Goal: Information Seeking & Learning: Check status

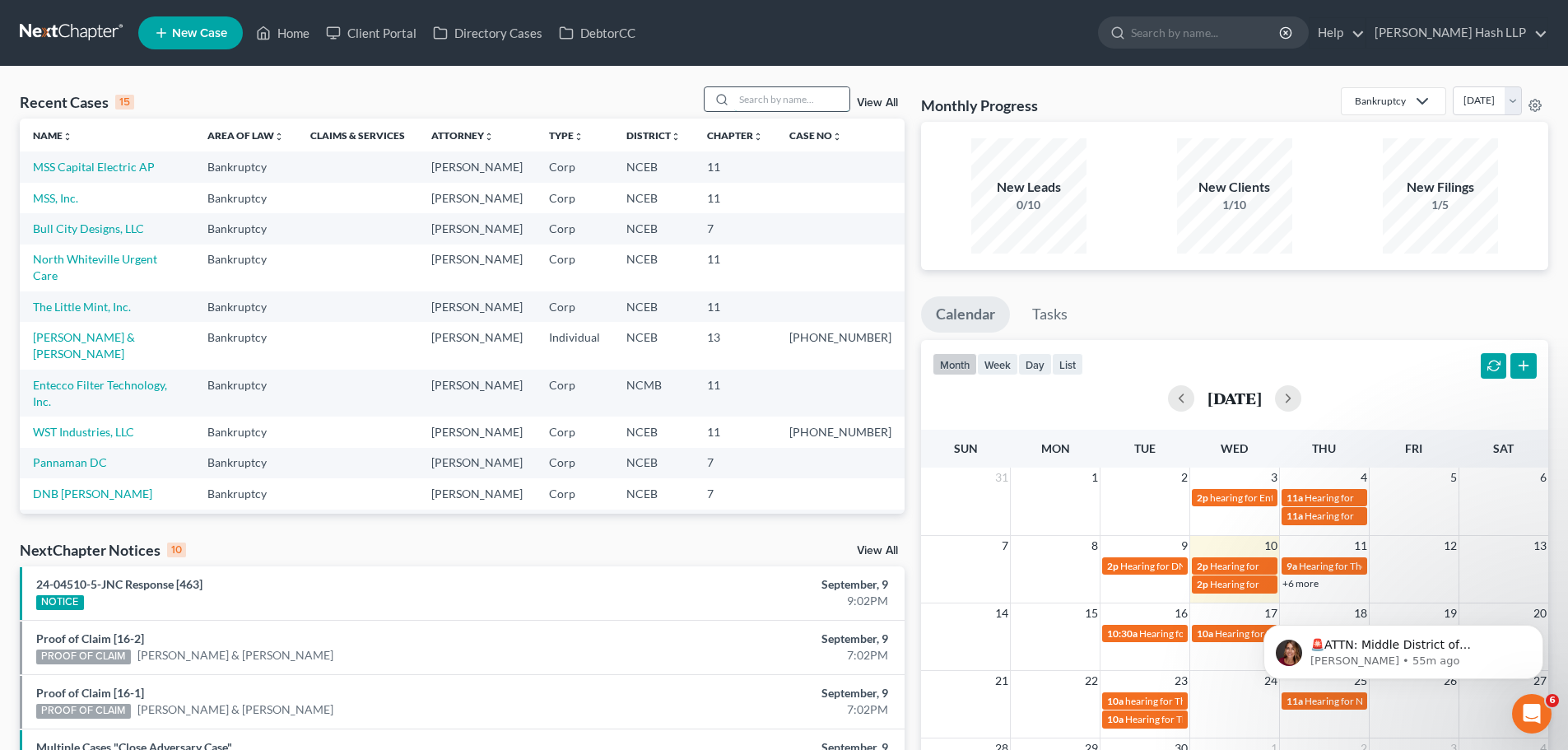
click at [757, 97] on input "search" at bounding box center [791, 99] width 115 height 24
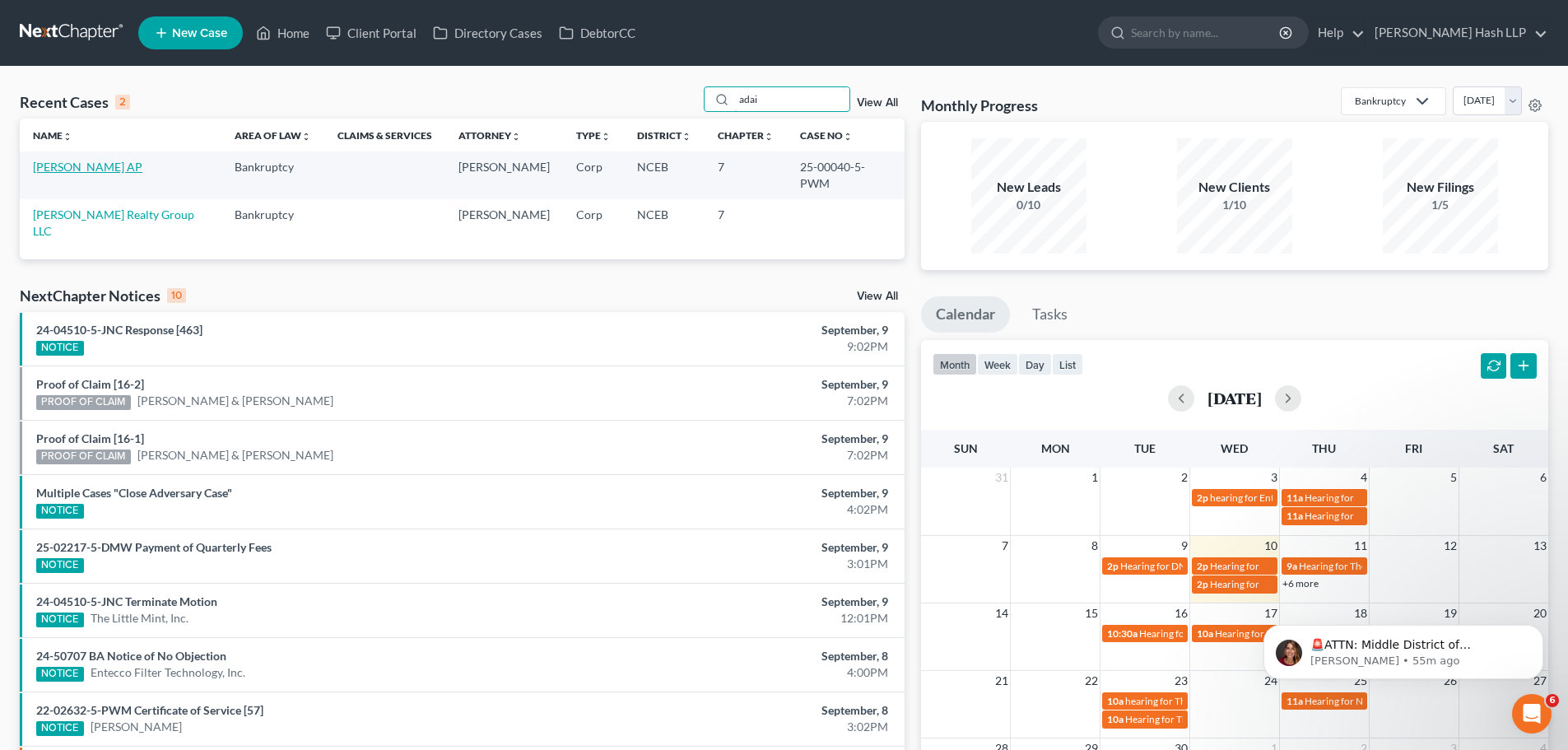
type input "adai"
click at [103, 168] on link "[PERSON_NAME] AP" at bounding box center [87, 166] width 109 height 14
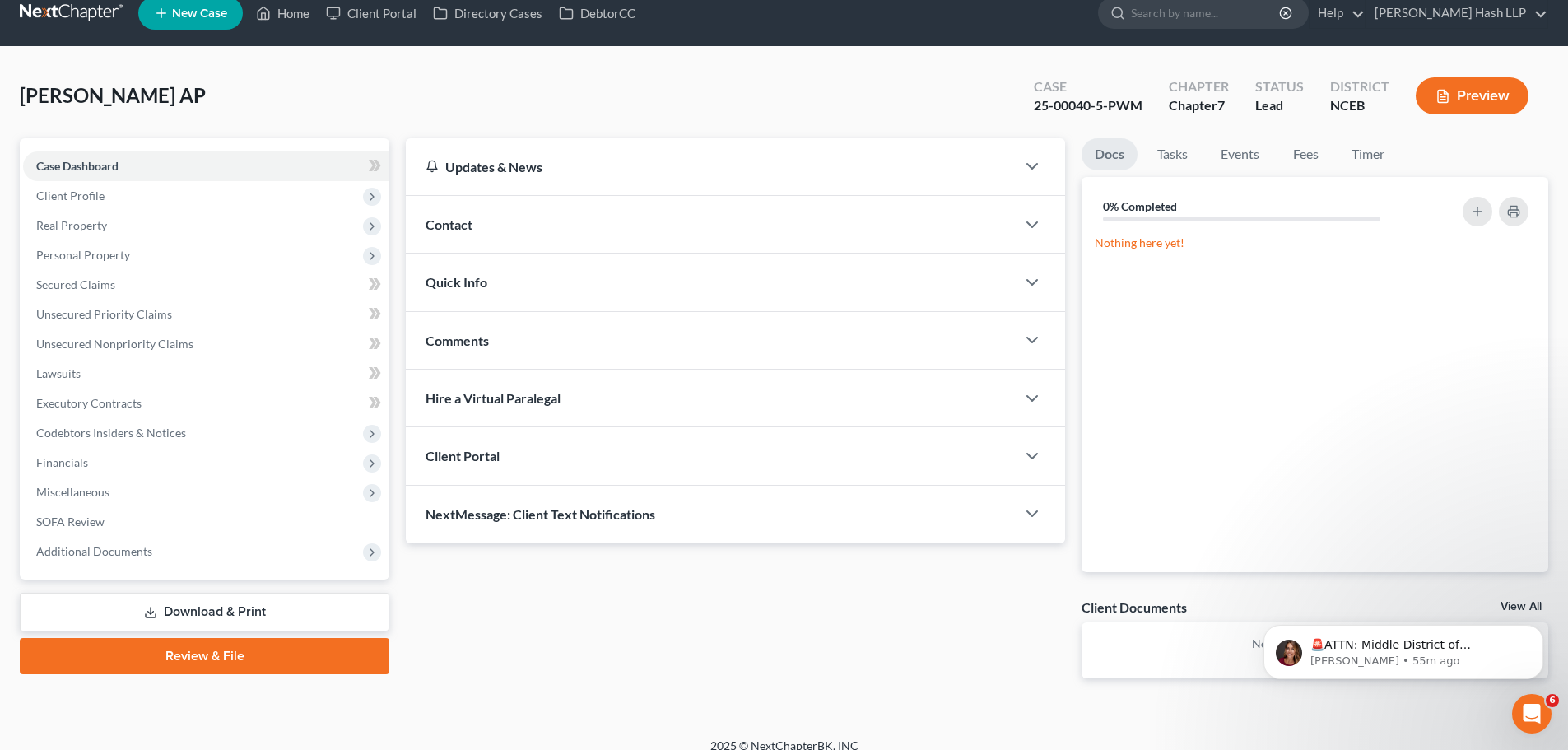
scroll to position [37, 0]
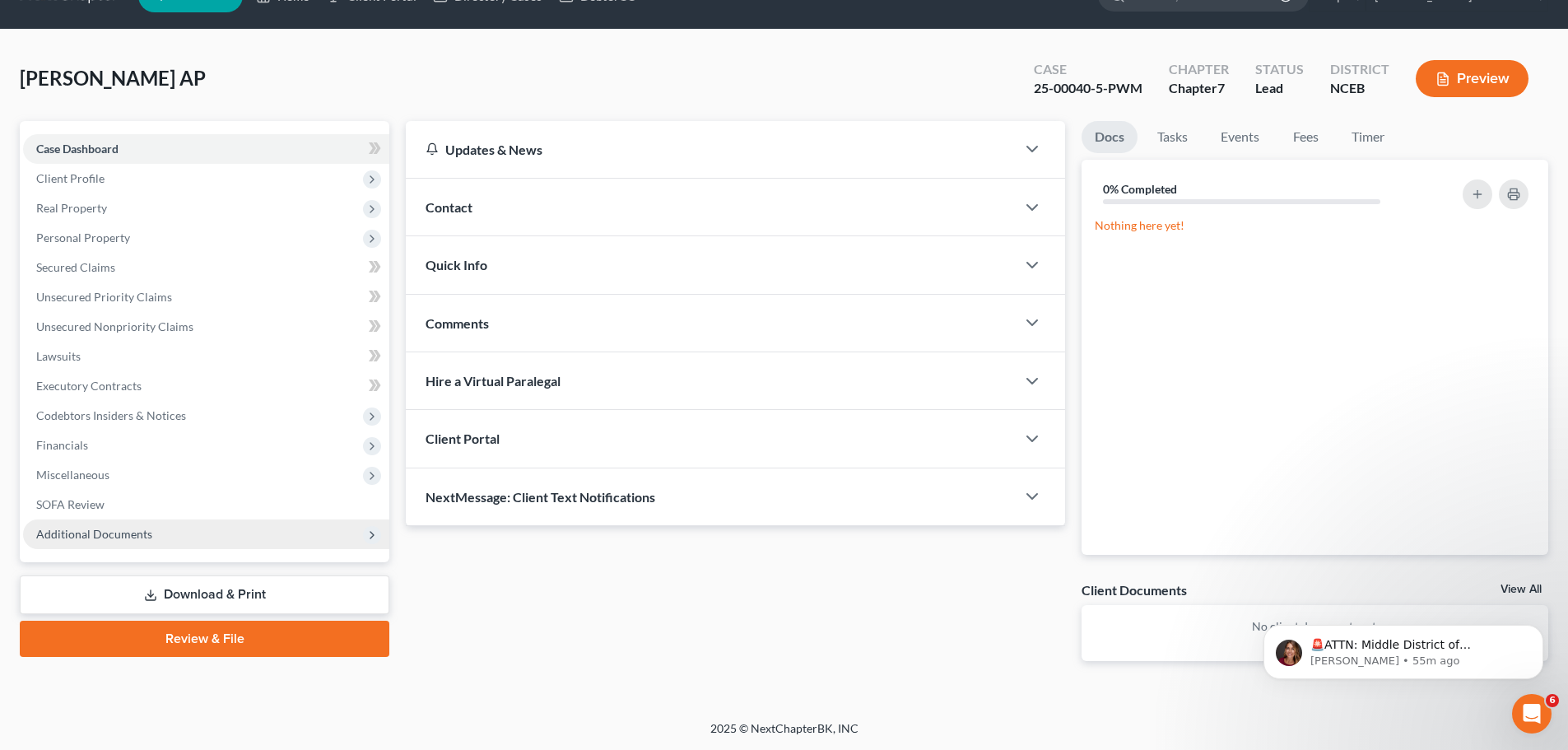
click at [207, 541] on span "Additional Documents" at bounding box center [206, 535] width 366 height 30
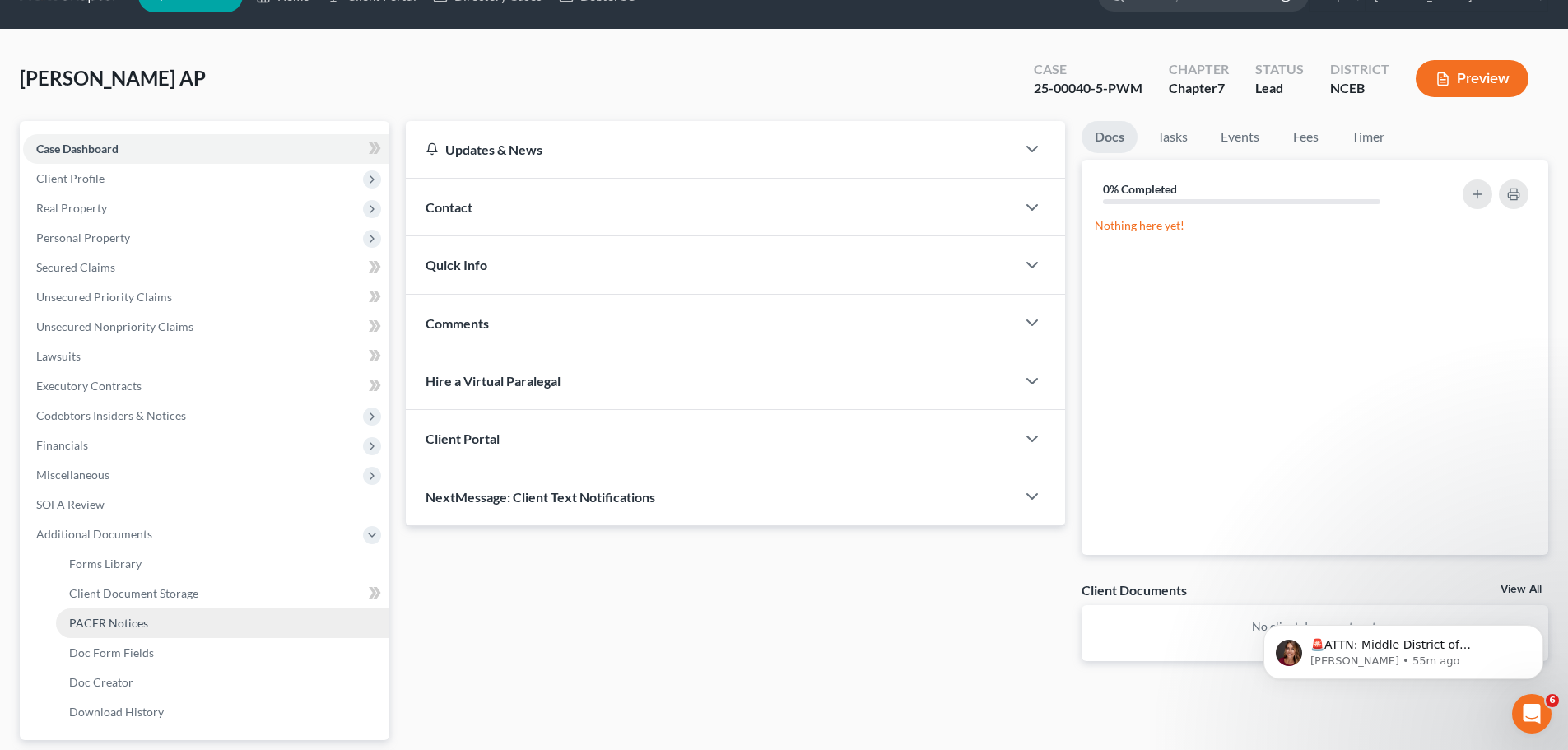
click at [131, 619] on span "PACER Notices" at bounding box center [109, 623] width 79 height 14
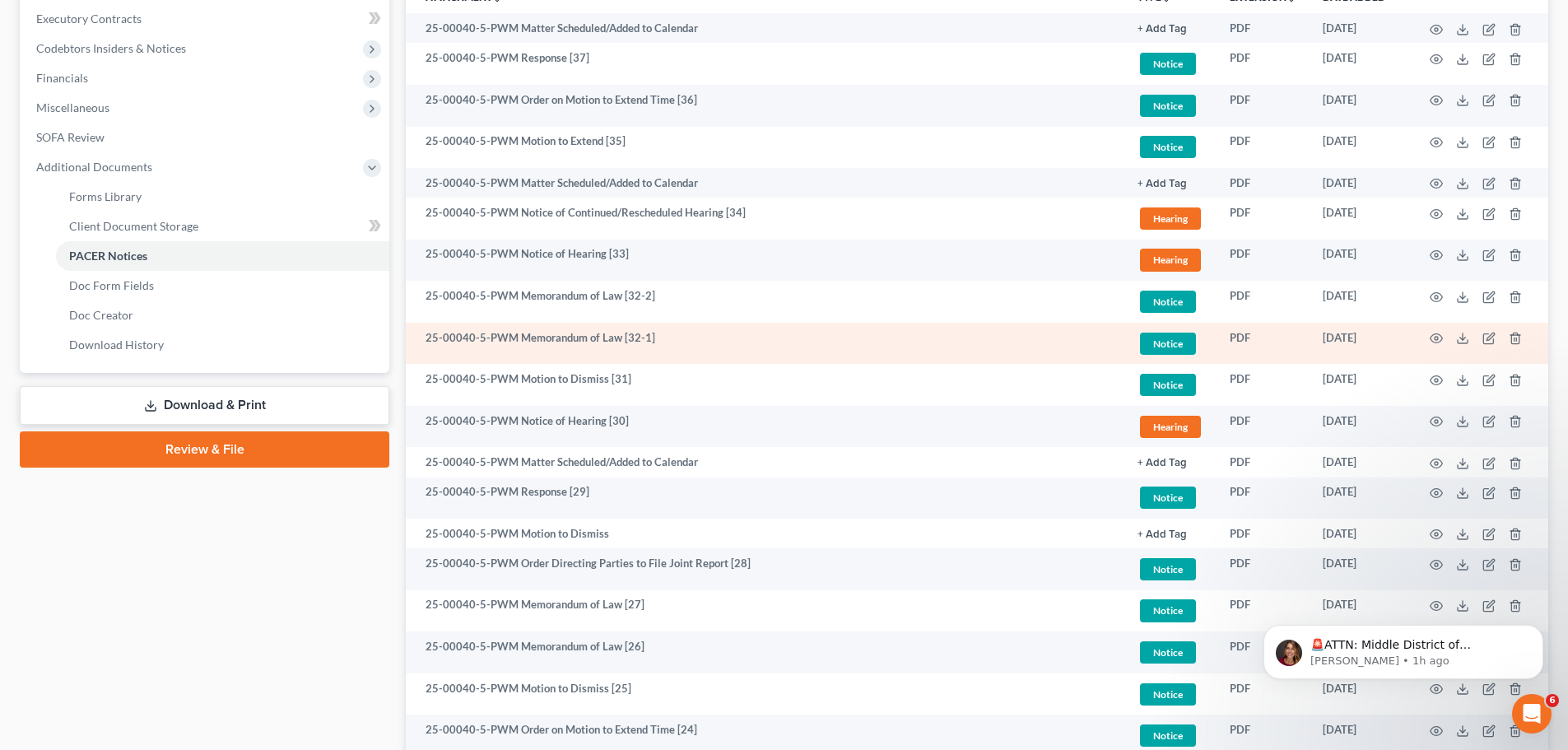
scroll to position [376, 0]
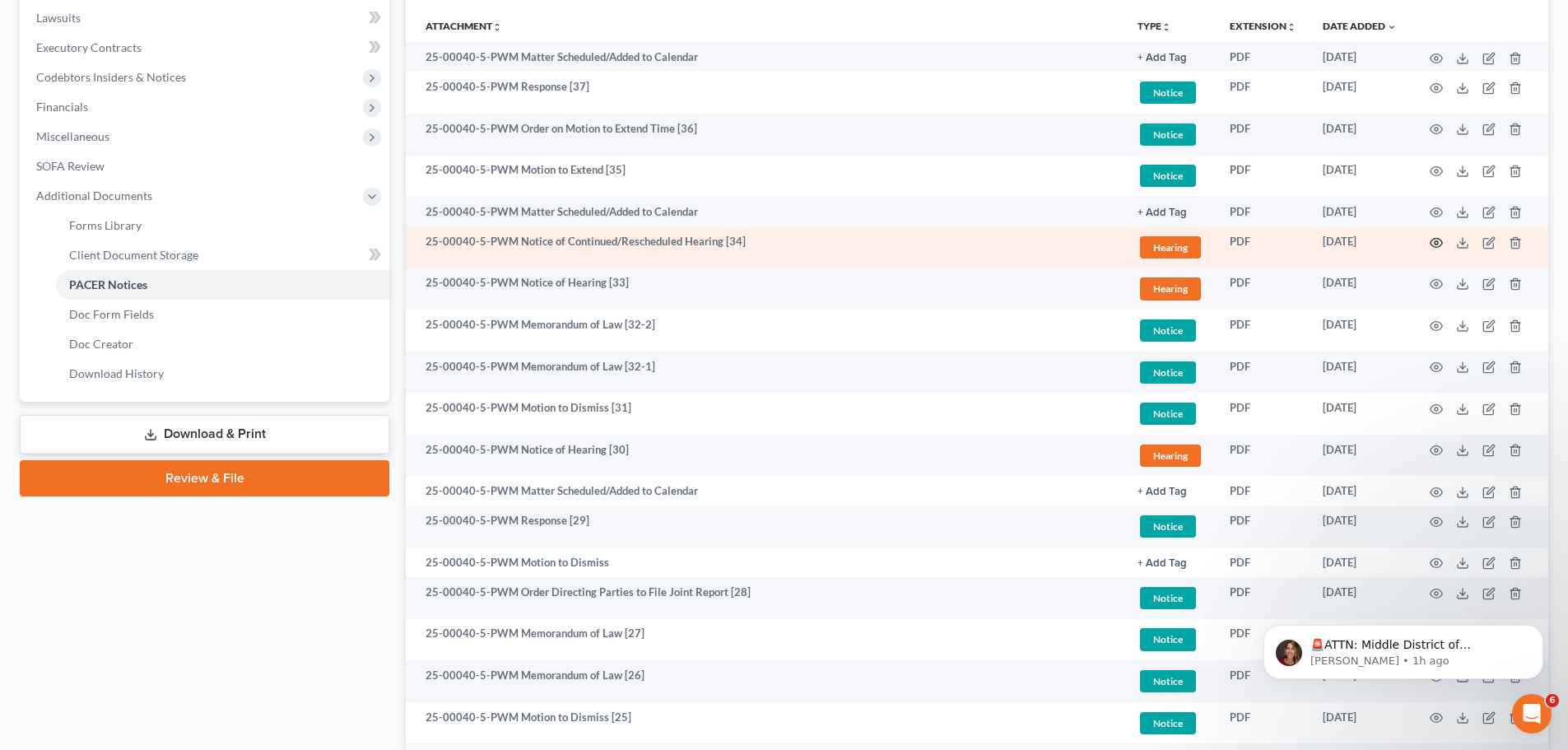
click at [1433, 242] on icon "button" at bounding box center [1436, 243] width 13 height 13
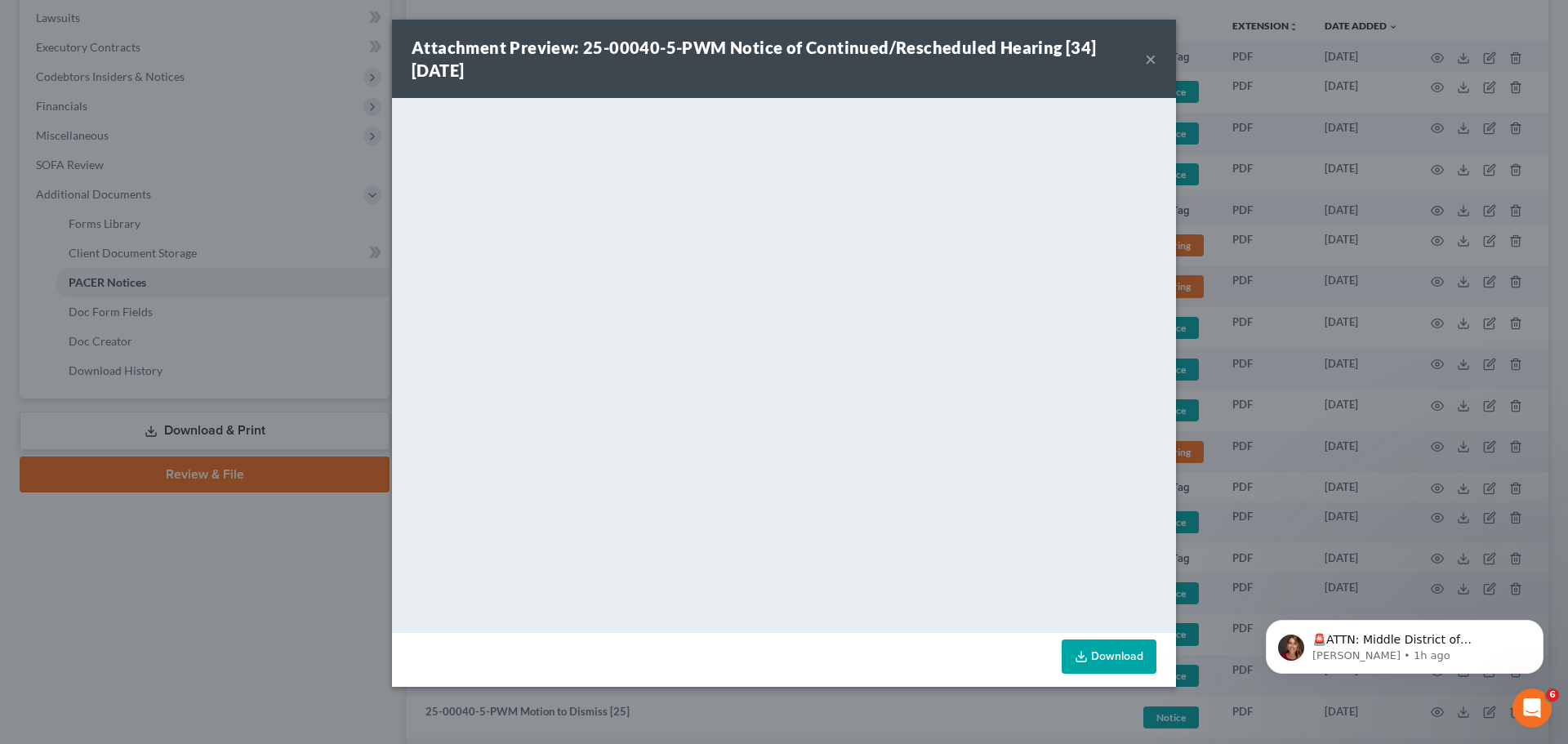
click at [1150, 61] on button "×" at bounding box center [1151, 58] width 11 height 19
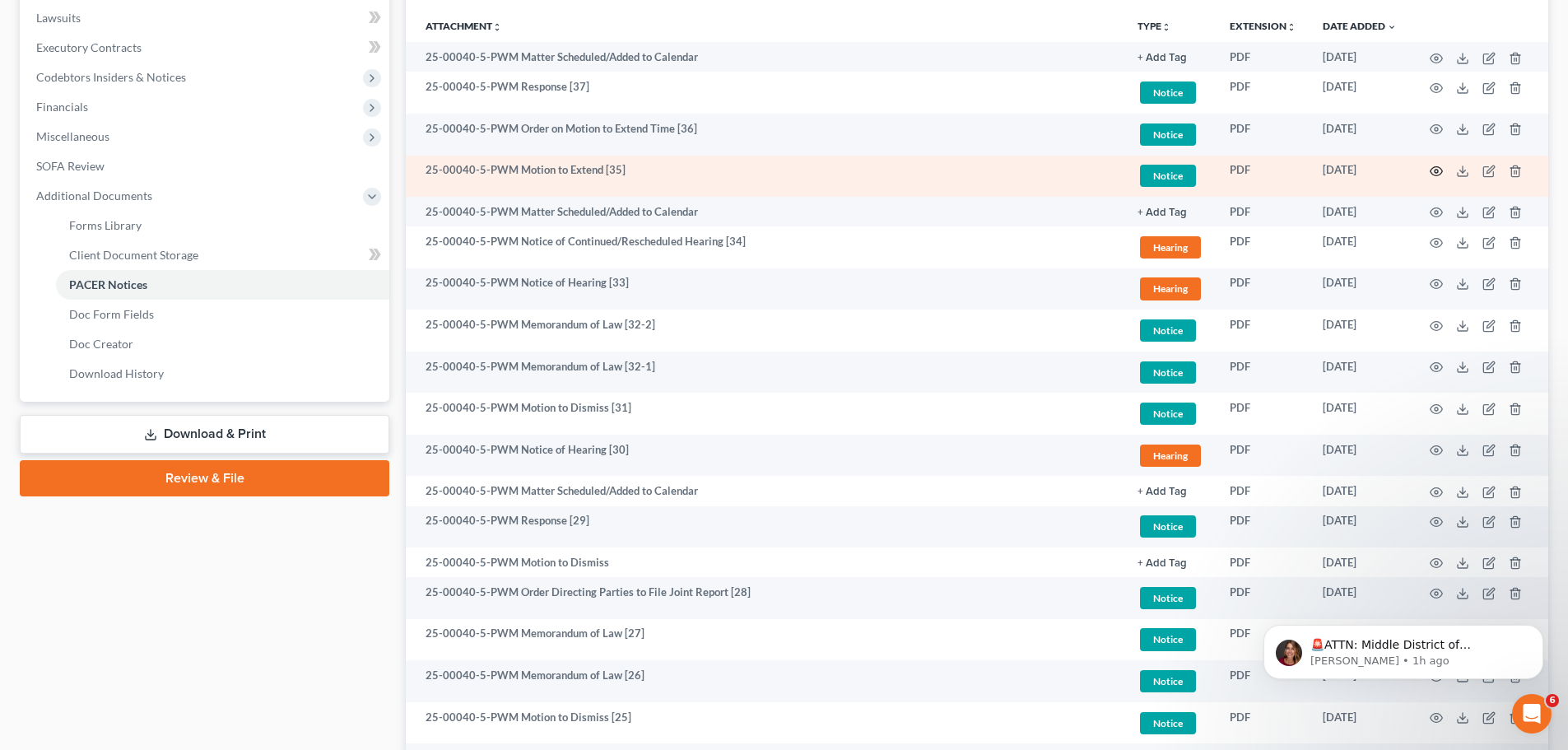
click at [1437, 170] on circle "button" at bounding box center [1436, 172] width 4 height 4
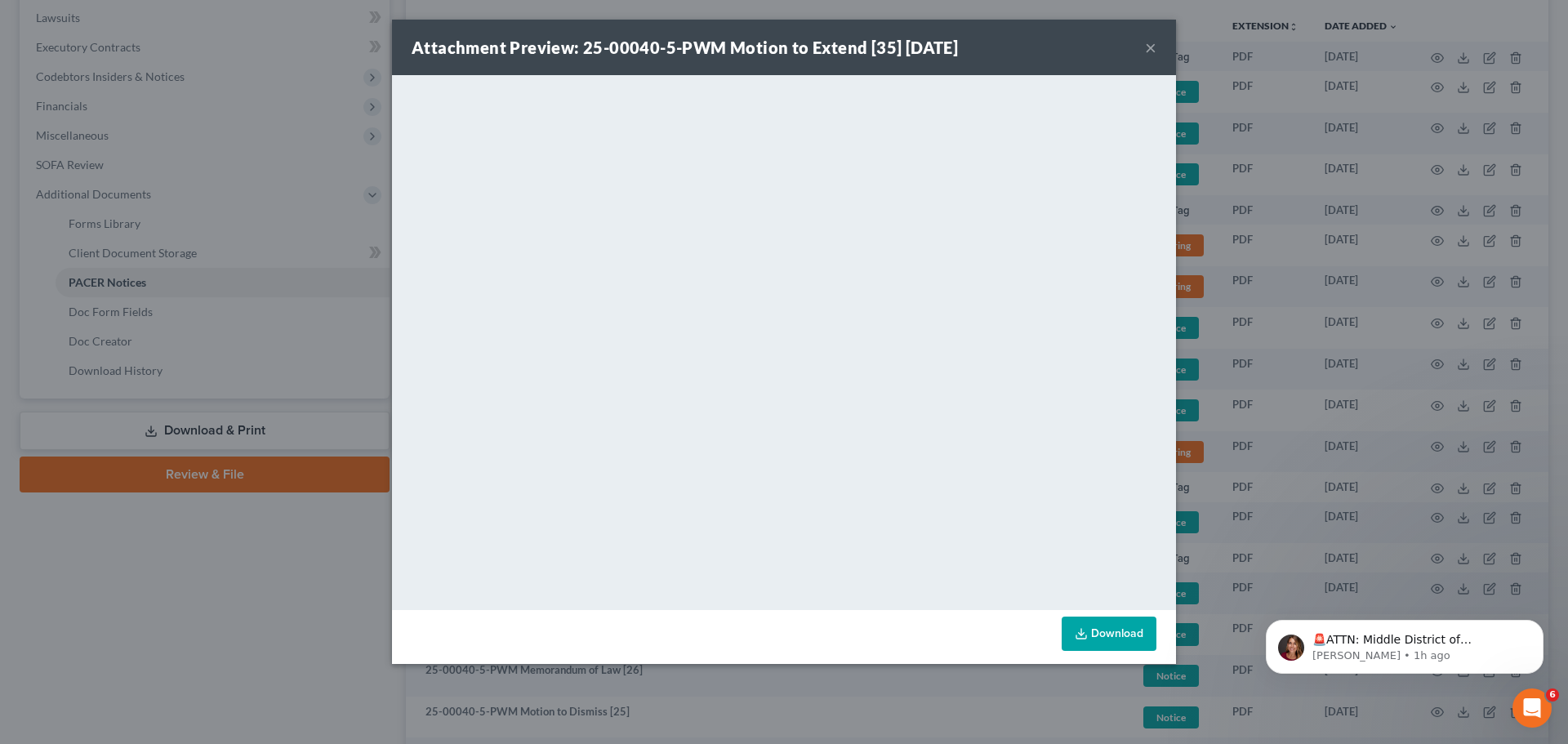
click at [1151, 44] on button "×" at bounding box center [1151, 47] width 11 height 19
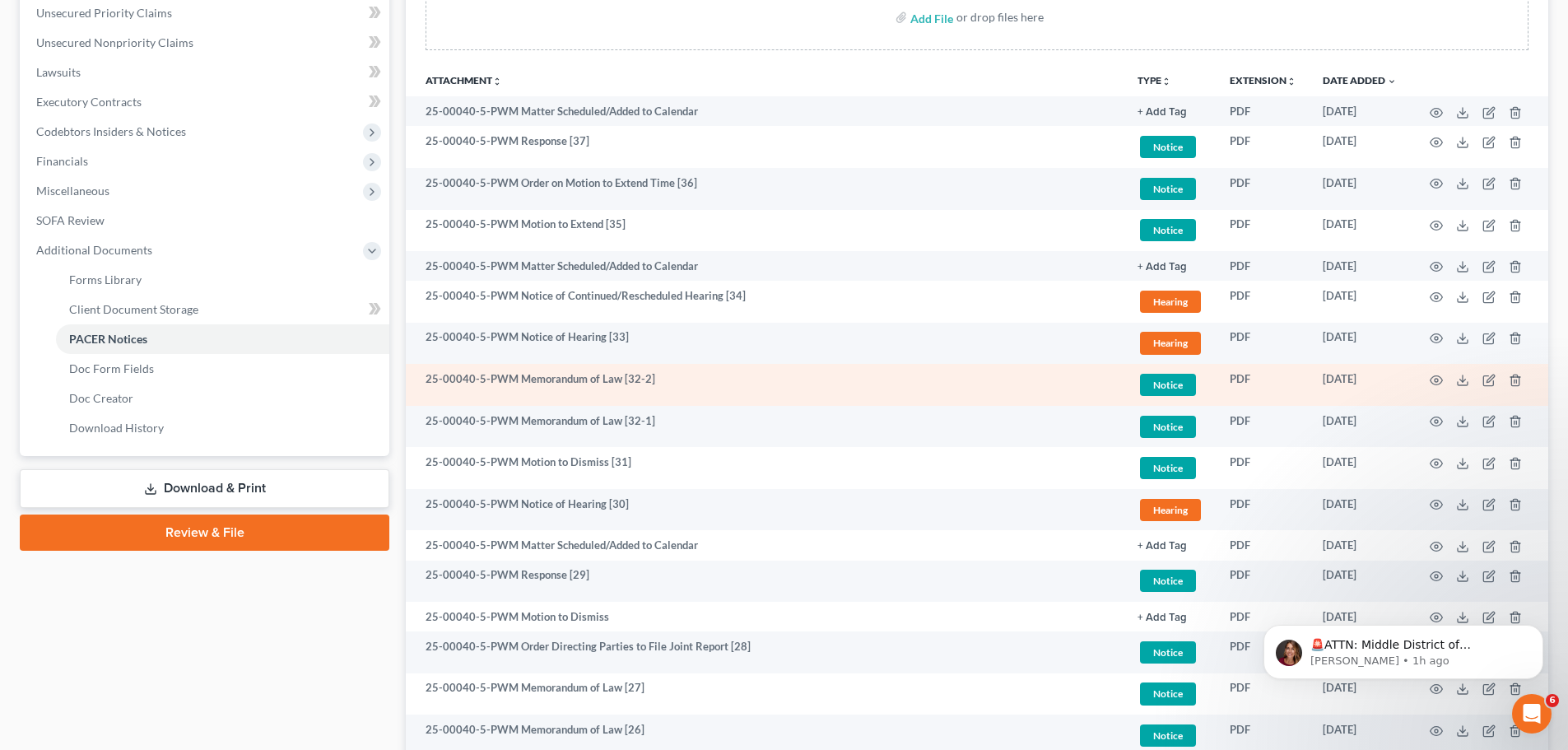
scroll to position [293, 0]
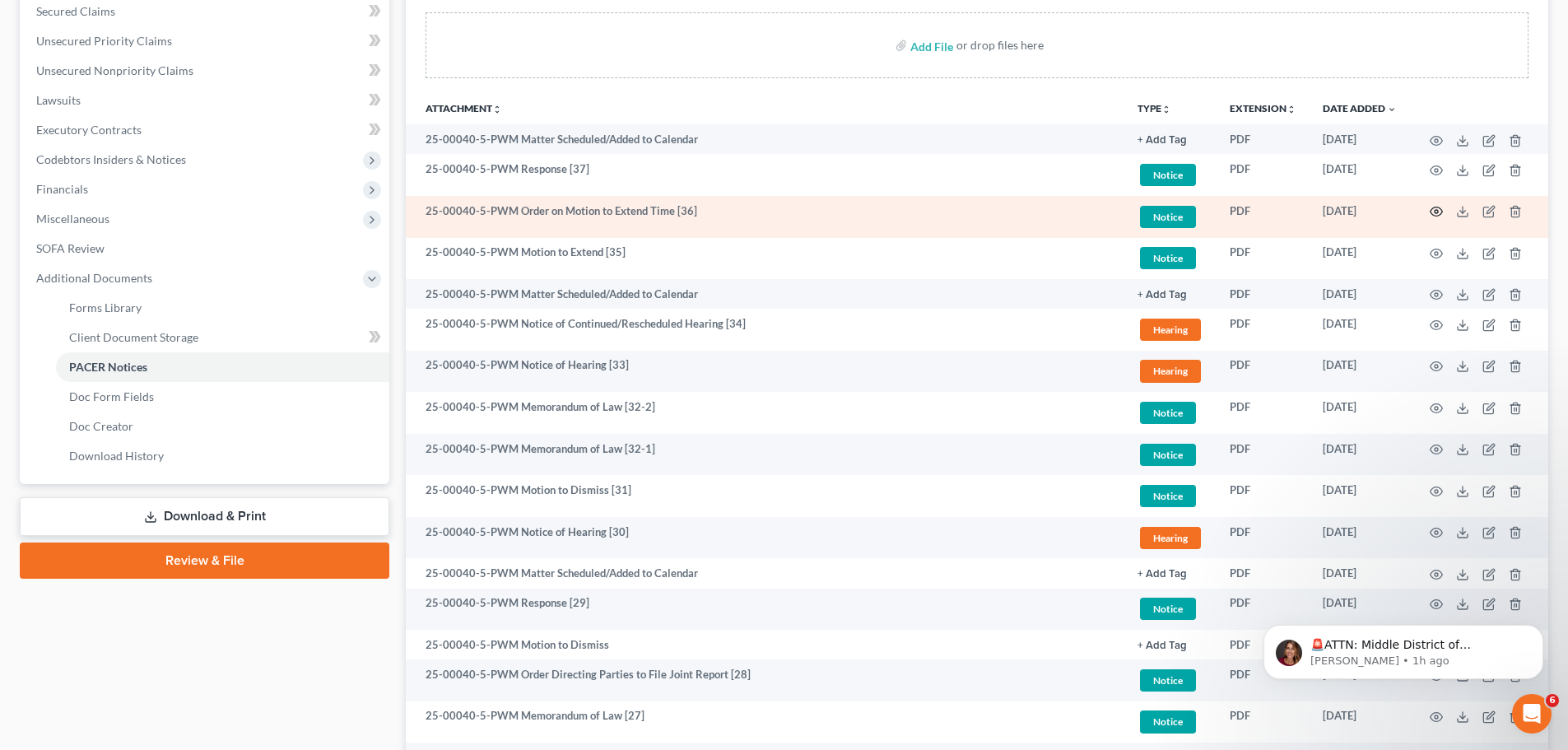
click at [1438, 211] on circle "button" at bounding box center [1436, 212] width 4 height 4
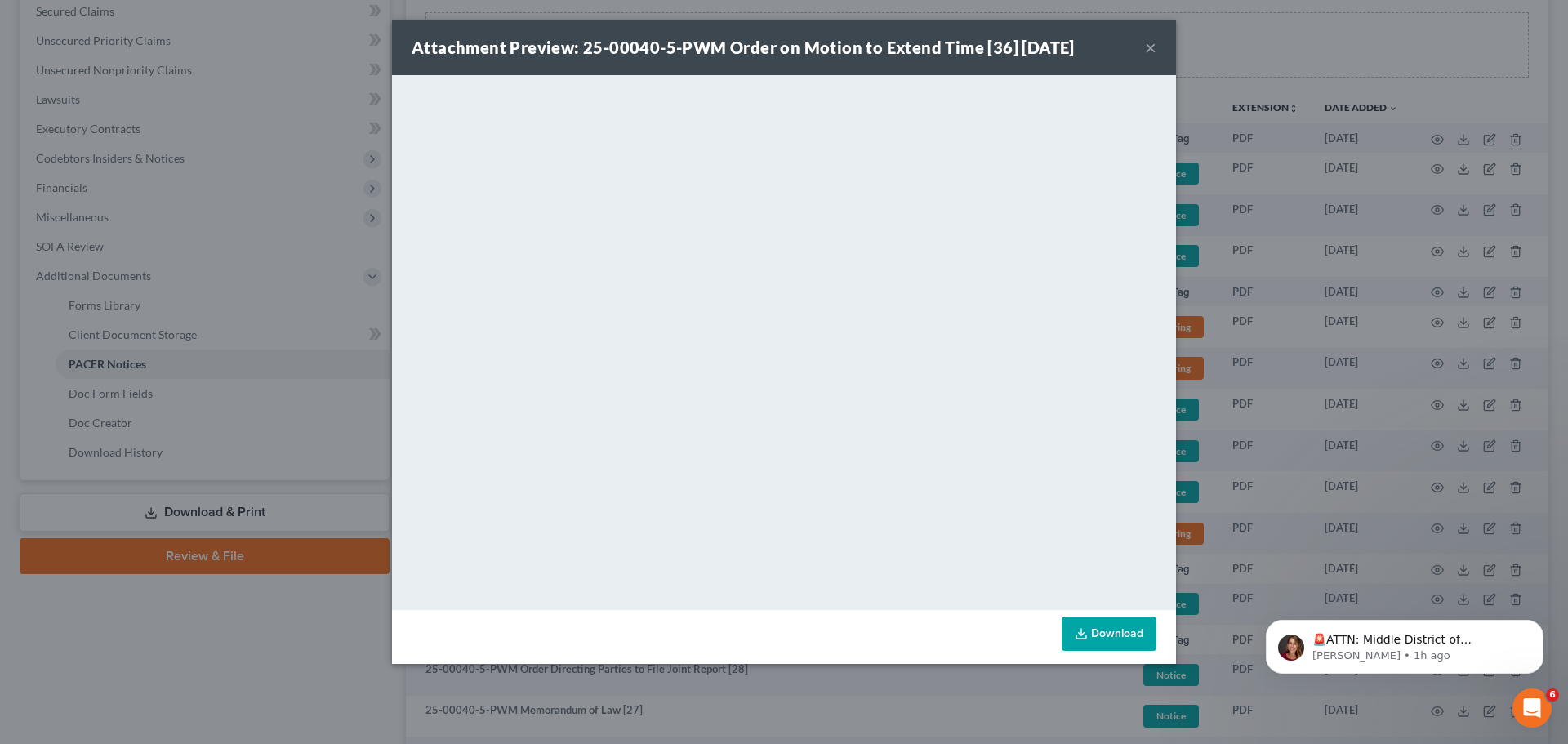
drag, startPoint x: 1152, startPoint y: 47, endPoint x: 1141, endPoint y: 49, distance: 11.2
click at [1152, 47] on button "×" at bounding box center [1151, 47] width 11 height 19
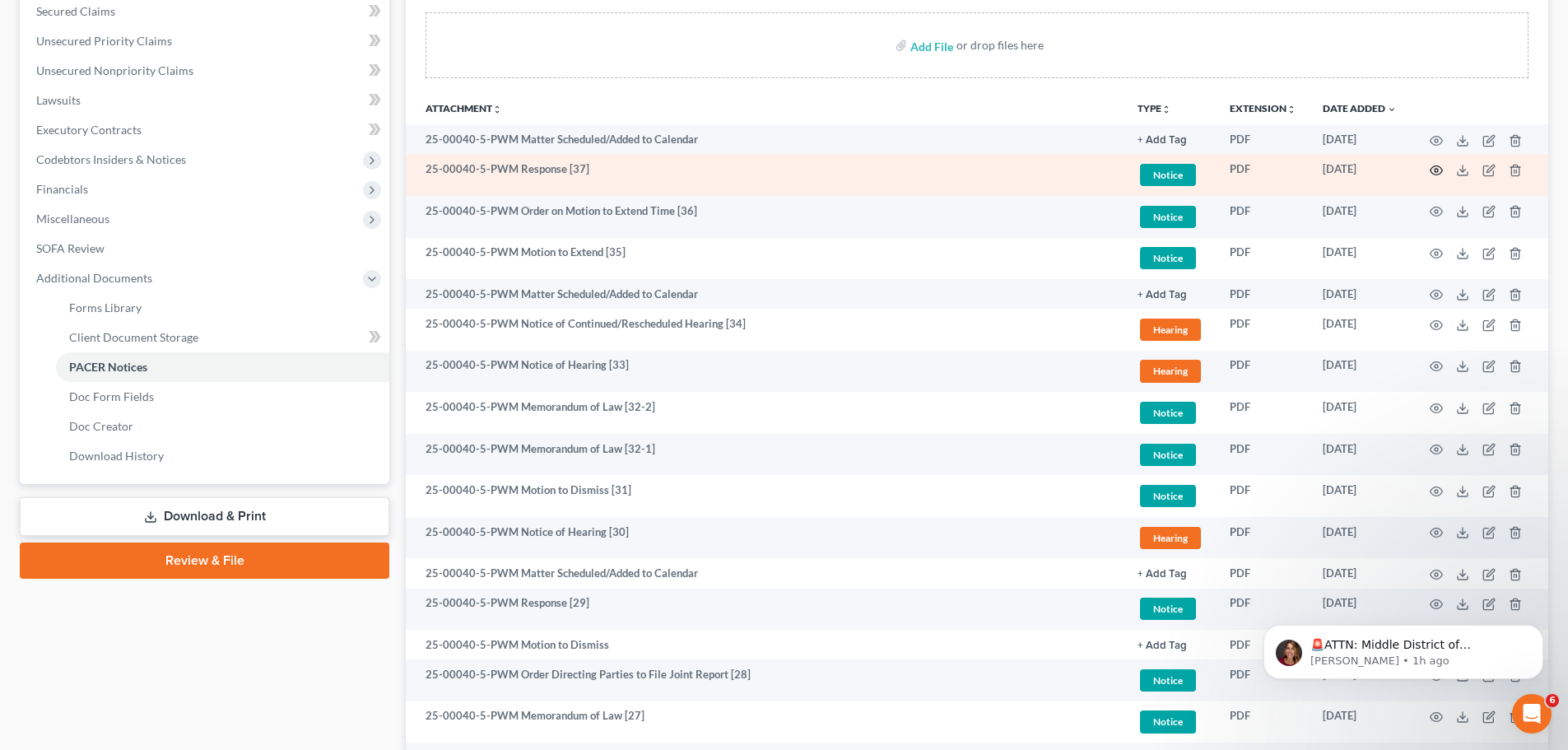
click at [1434, 169] on icon "button" at bounding box center [1436, 171] width 13 height 13
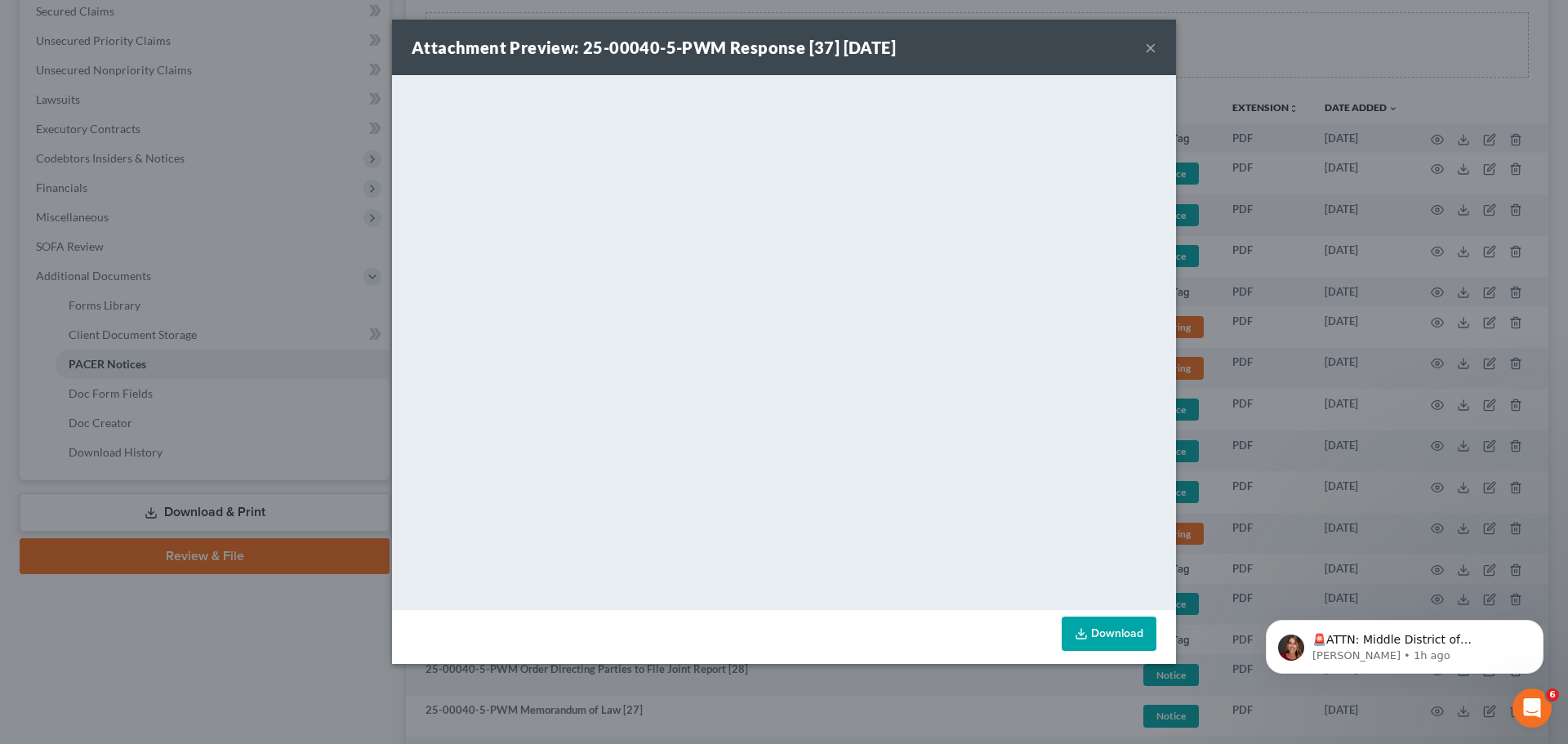
click at [1150, 47] on button "×" at bounding box center [1151, 47] width 11 height 19
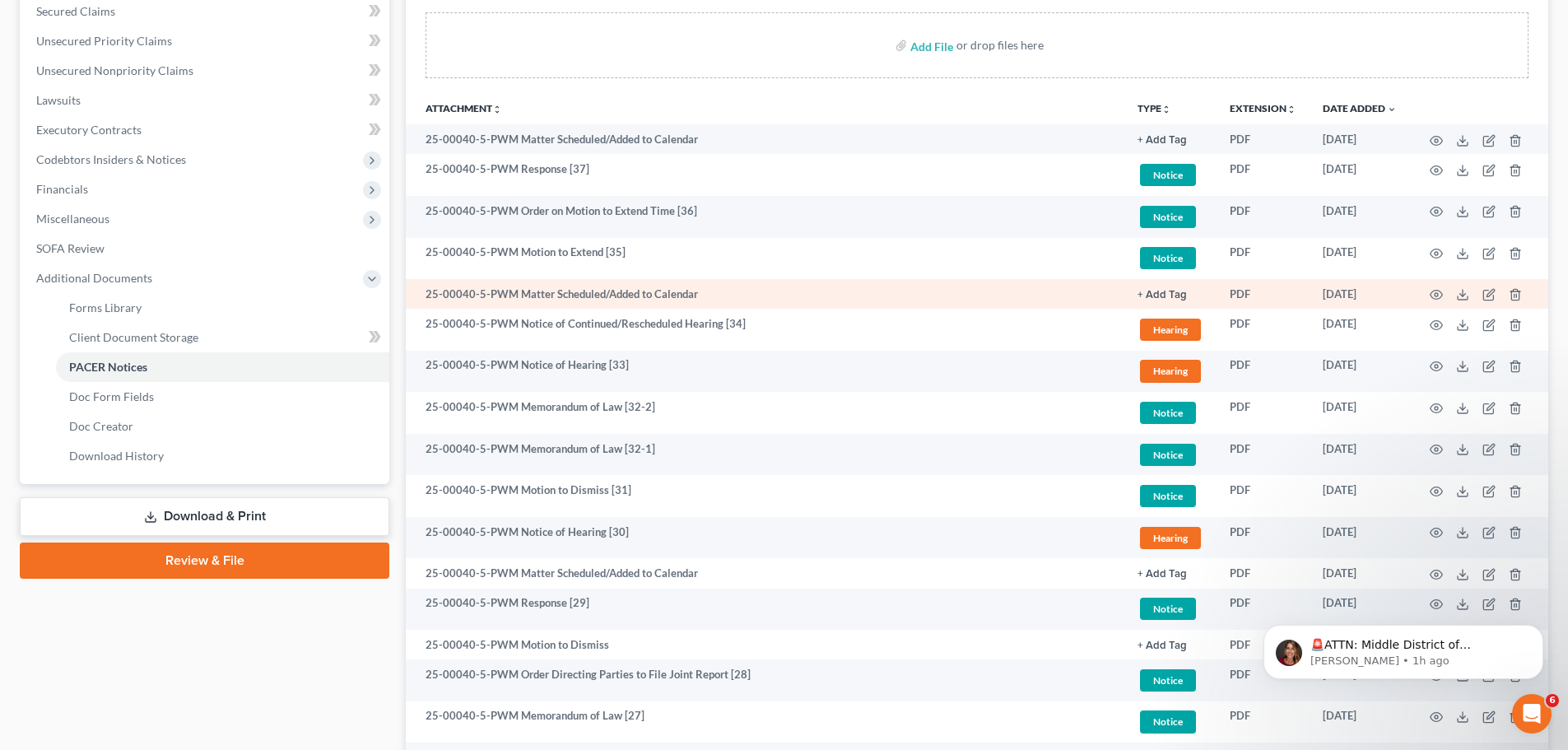
scroll to position [211, 0]
